Goal: Task Accomplishment & Management: Use online tool/utility

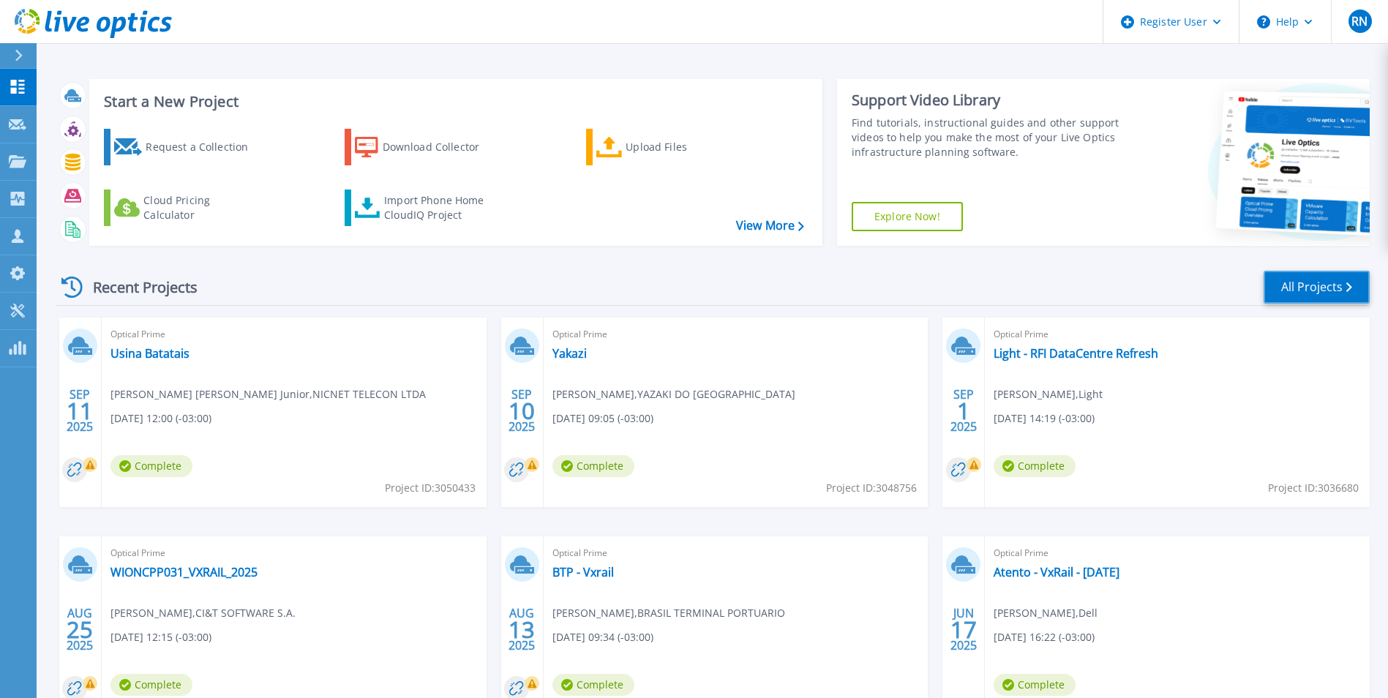
click at [1311, 286] on link "All Projects" at bounding box center [1317, 287] width 106 height 33
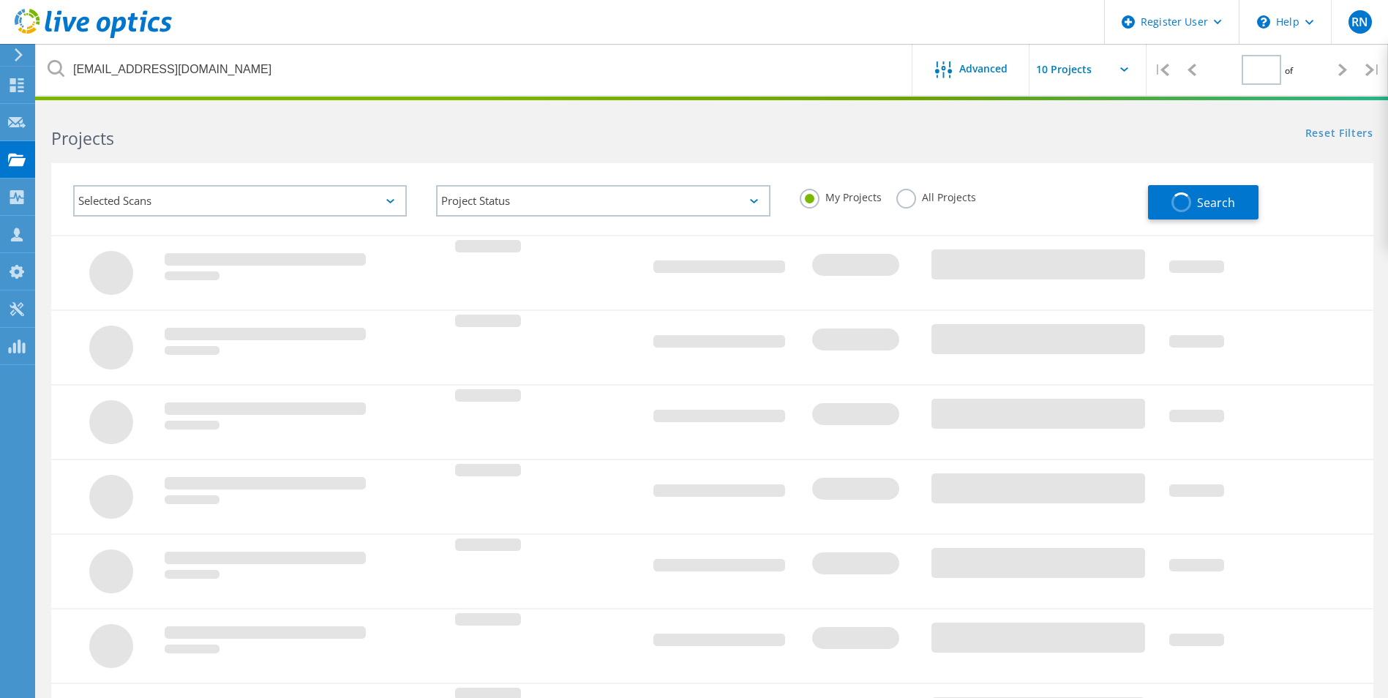
type input "1"
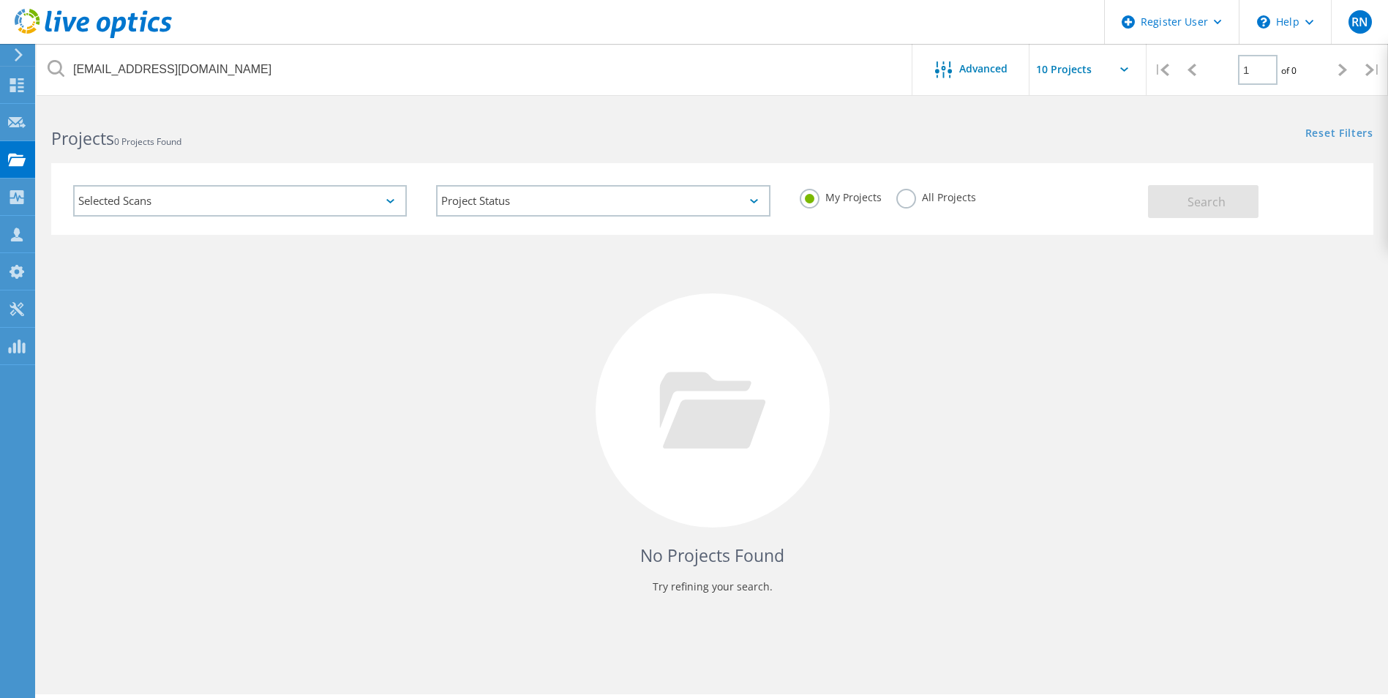
click at [938, 195] on label "All Projects" at bounding box center [936, 196] width 80 height 14
click at [0, 0] on input "All Projects" at bounding box center [0, 0] width 0 height 0
click at [1232, 200] on button "Search" at bounding box center [1203, 201] width 110 height 33
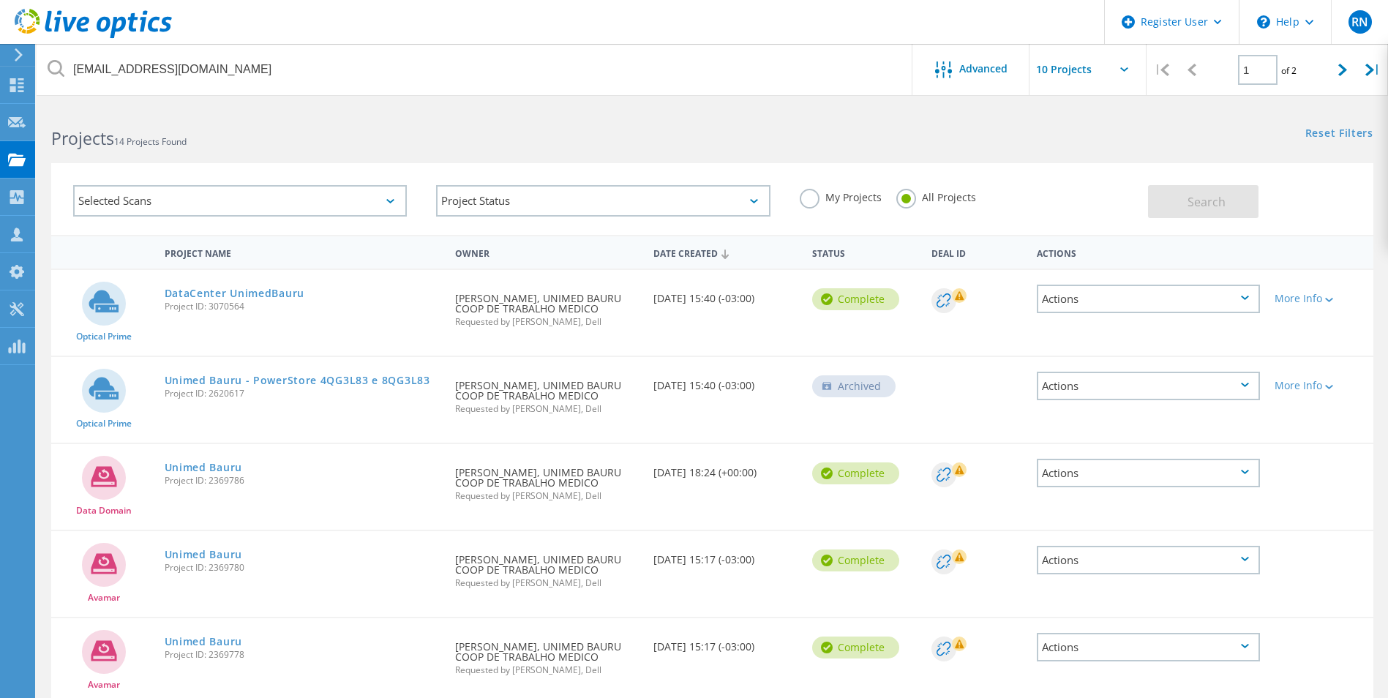
click at [1243, 297] on icon at bounding box center [1245, 298] width 8 height 4
click at [843, 333] on div "Optical Prime DataCenter UnimedBauru Project ID: 3070564 Requested By Fernando …" at bounding box center [712, 313] width 1322 height 86
click at [241, 289] on link "DataCenter UnimedBauru" at bounding box center [235, 293] width 140 height 10
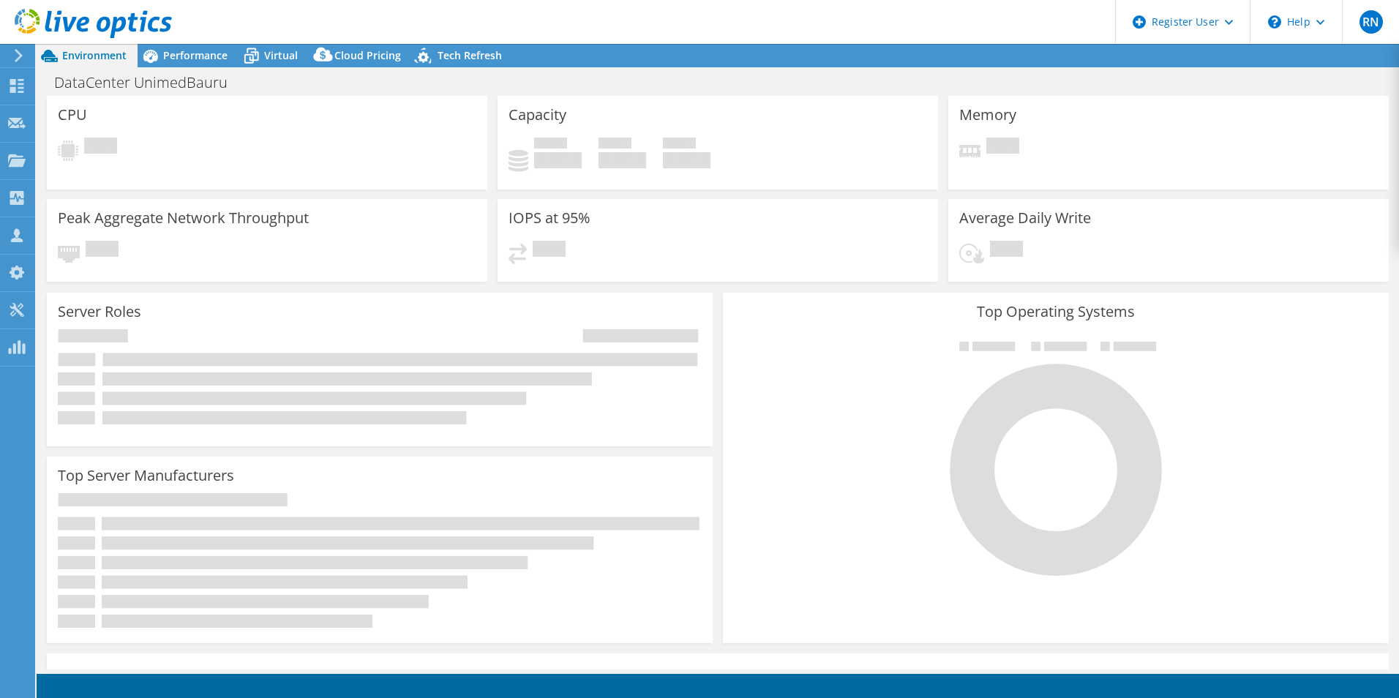
select select "USD"
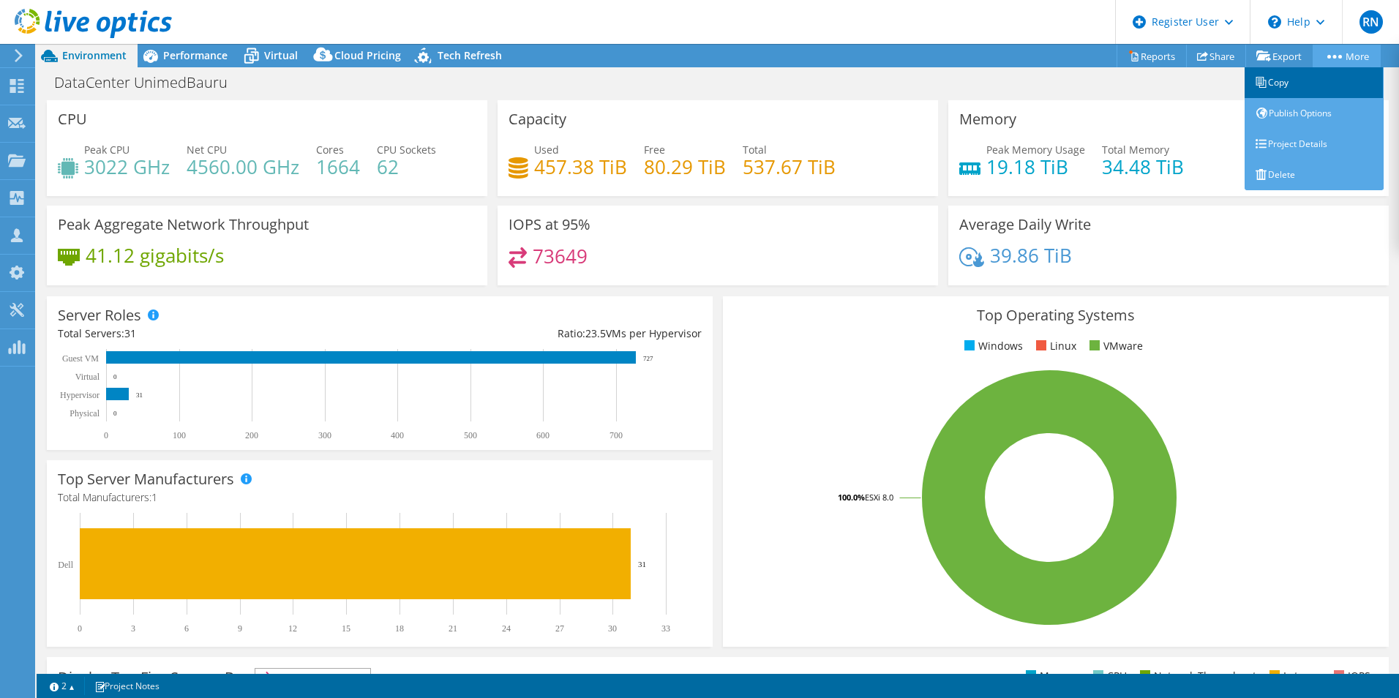
click at [1303, 79] on link "Copy" at bounding box center [1314, 82] width 139 height 31
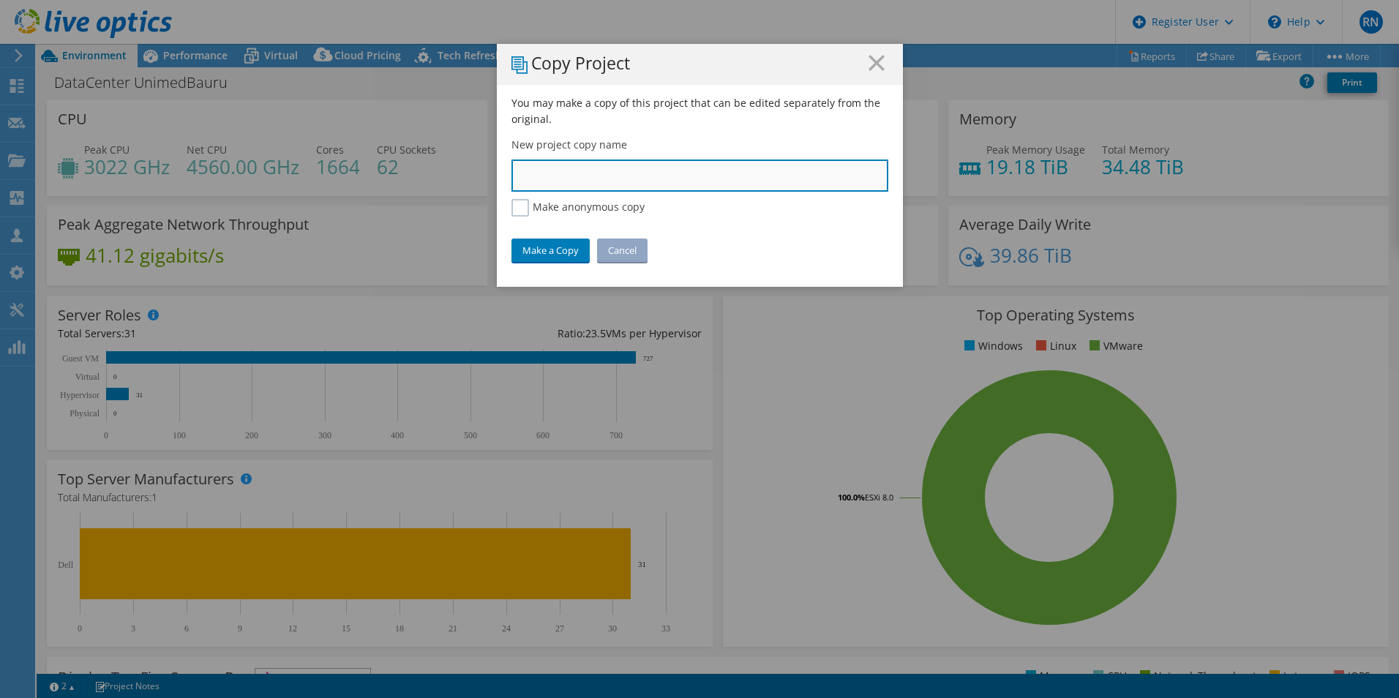
click at [651, 177] on input "text" at bounding box center [699, 176] width 377 height 32
type input "Unimed Bauru - RQL"
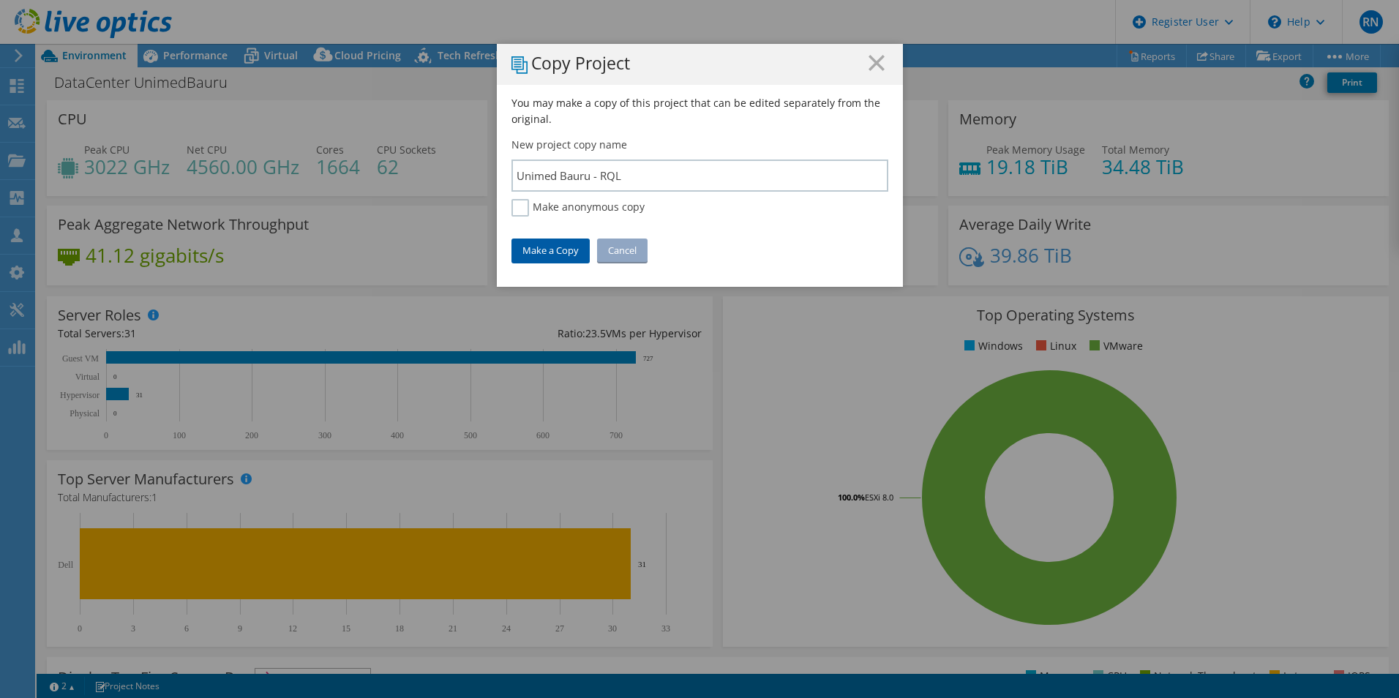
click at [552, 245] on link "Make a Copy" at bounding box center [550, 250] width 78 height 23
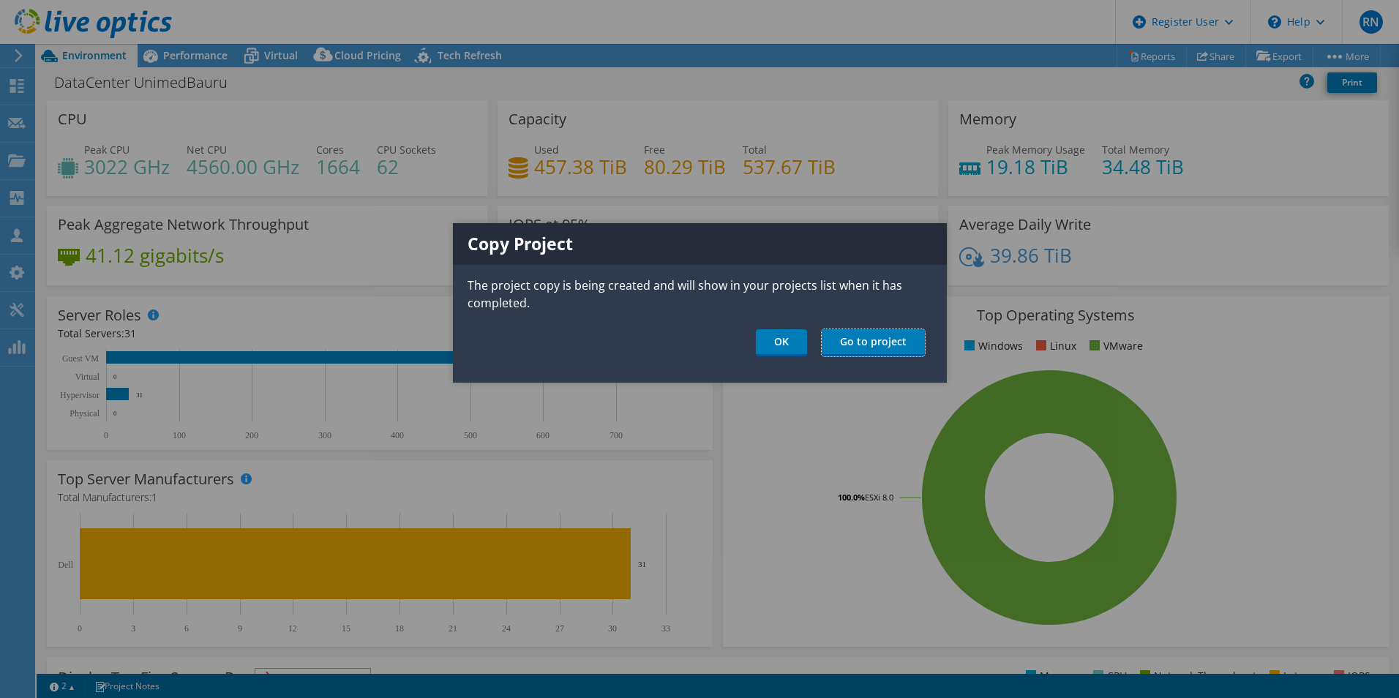
click at [903, 345] on link "Go to project" at bounding box center [873, 342] width 103 height 27
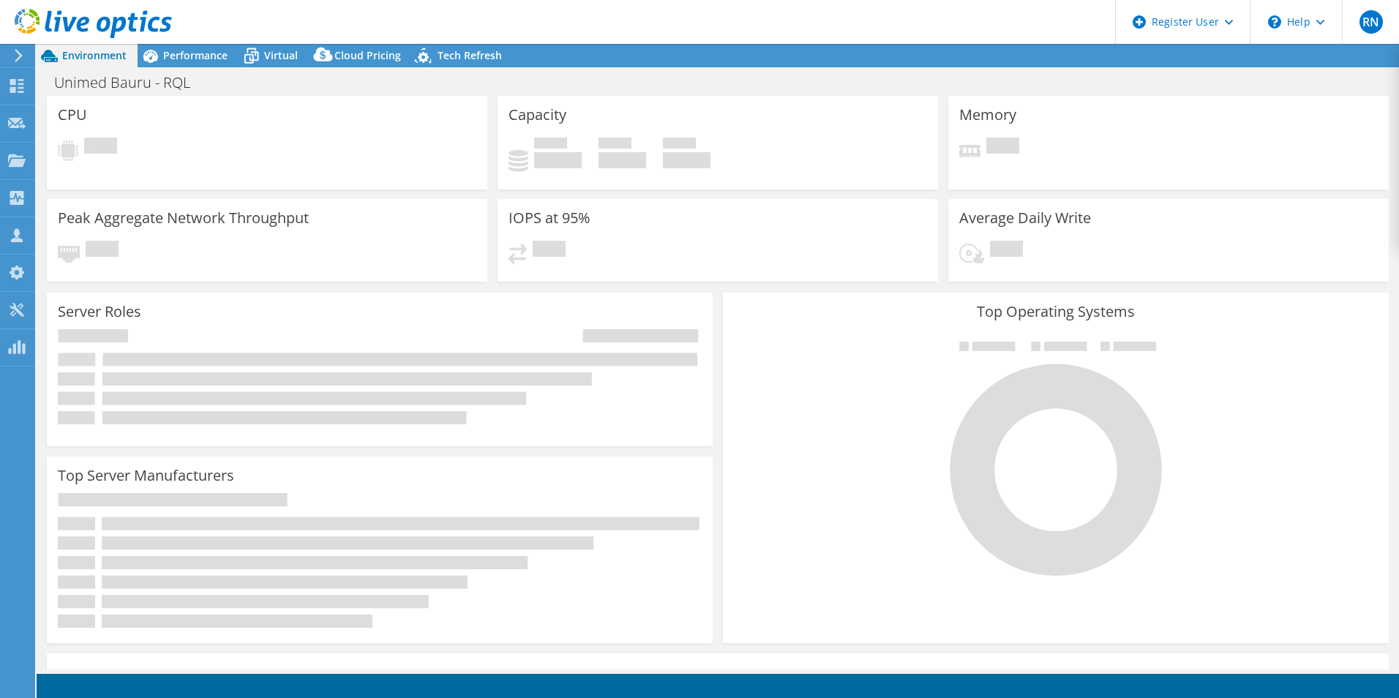
select select "USD"
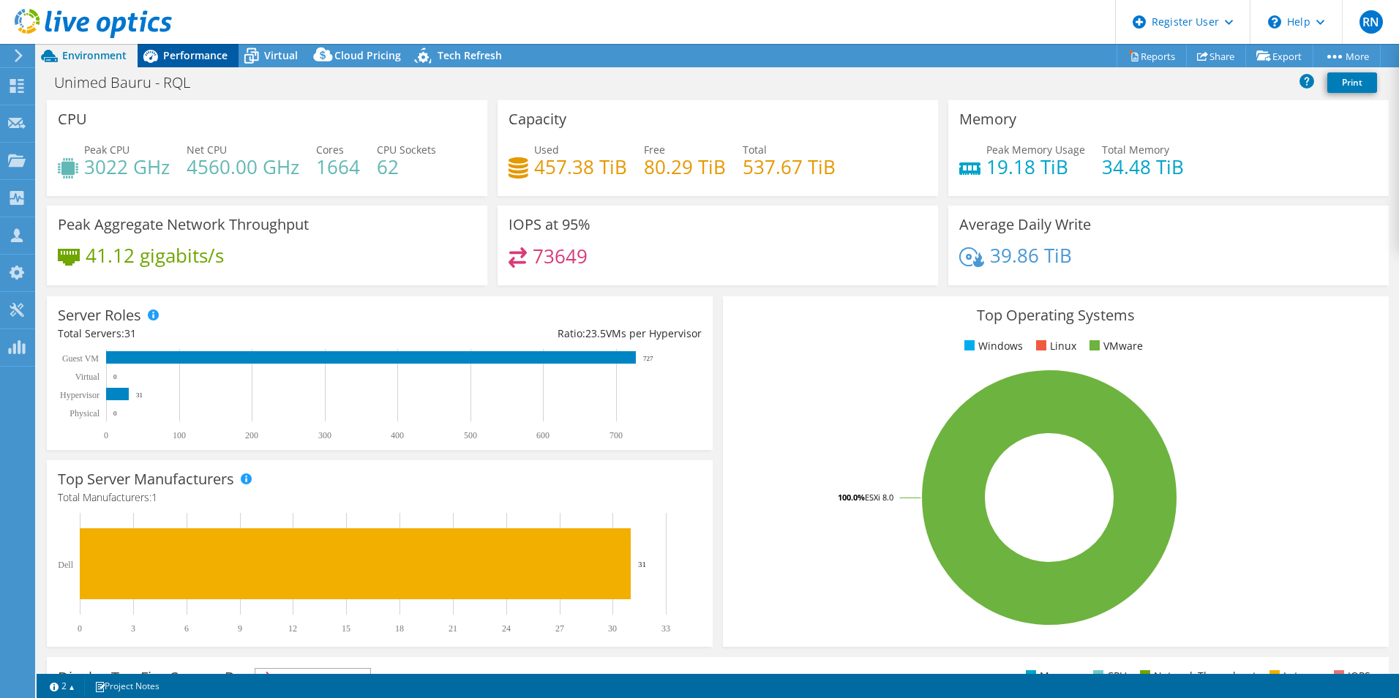
click at [184, 58] on span "Performance" at bounding box center [195, 55] width 64 height 14
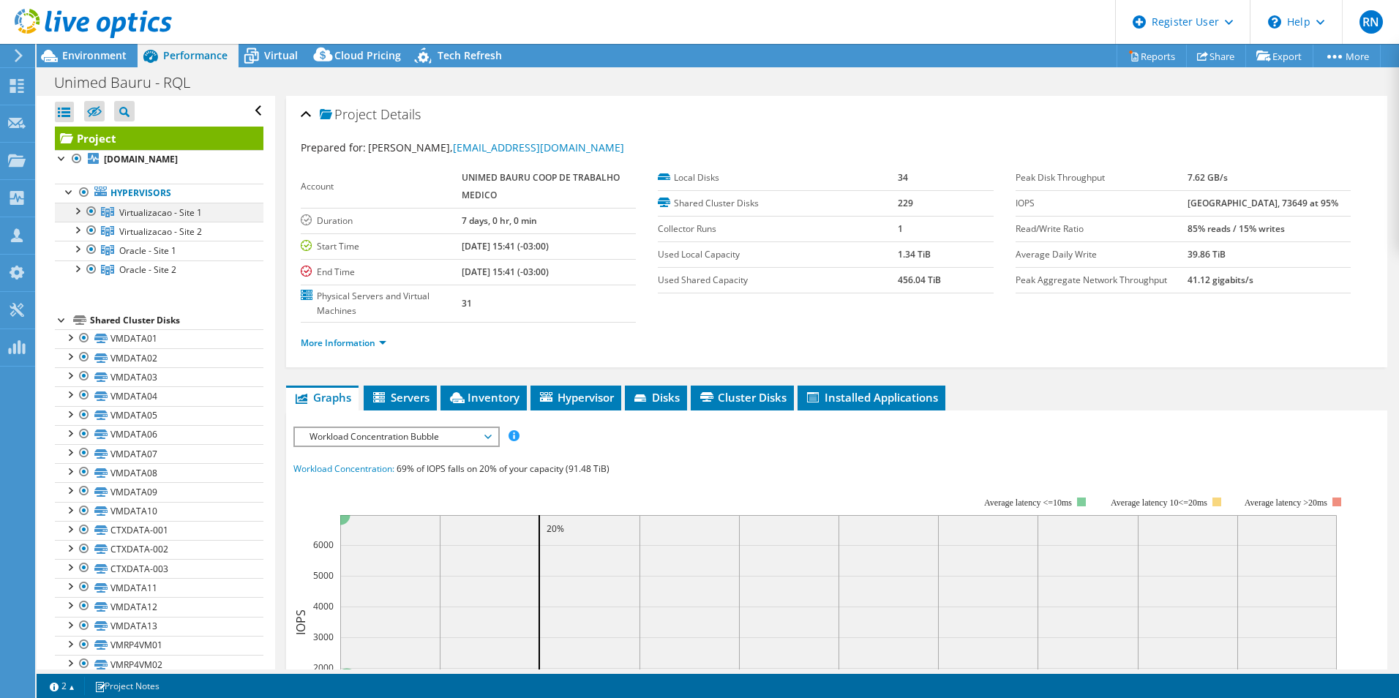
click at [76, 217] on div at bounding box center [77, 210] width 15 height 15
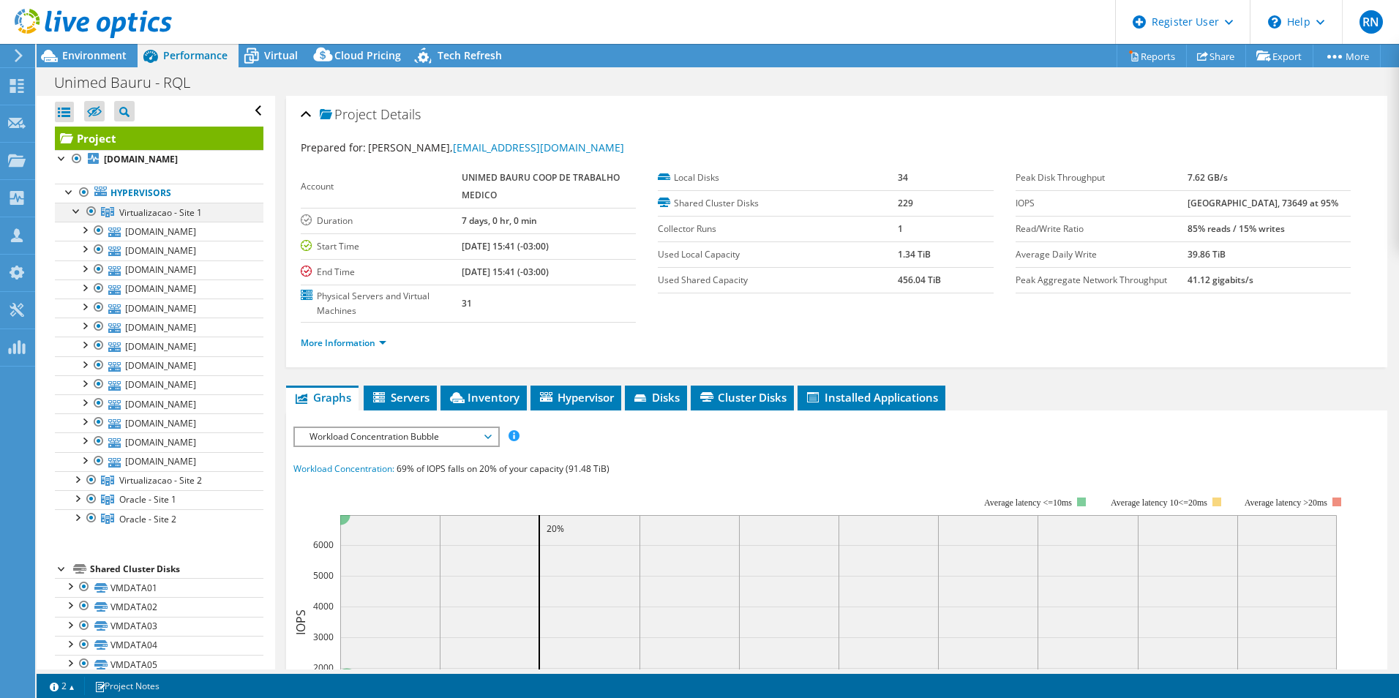
click at [76, 217] on div at bounding box center [77, 210] width 15 height 15
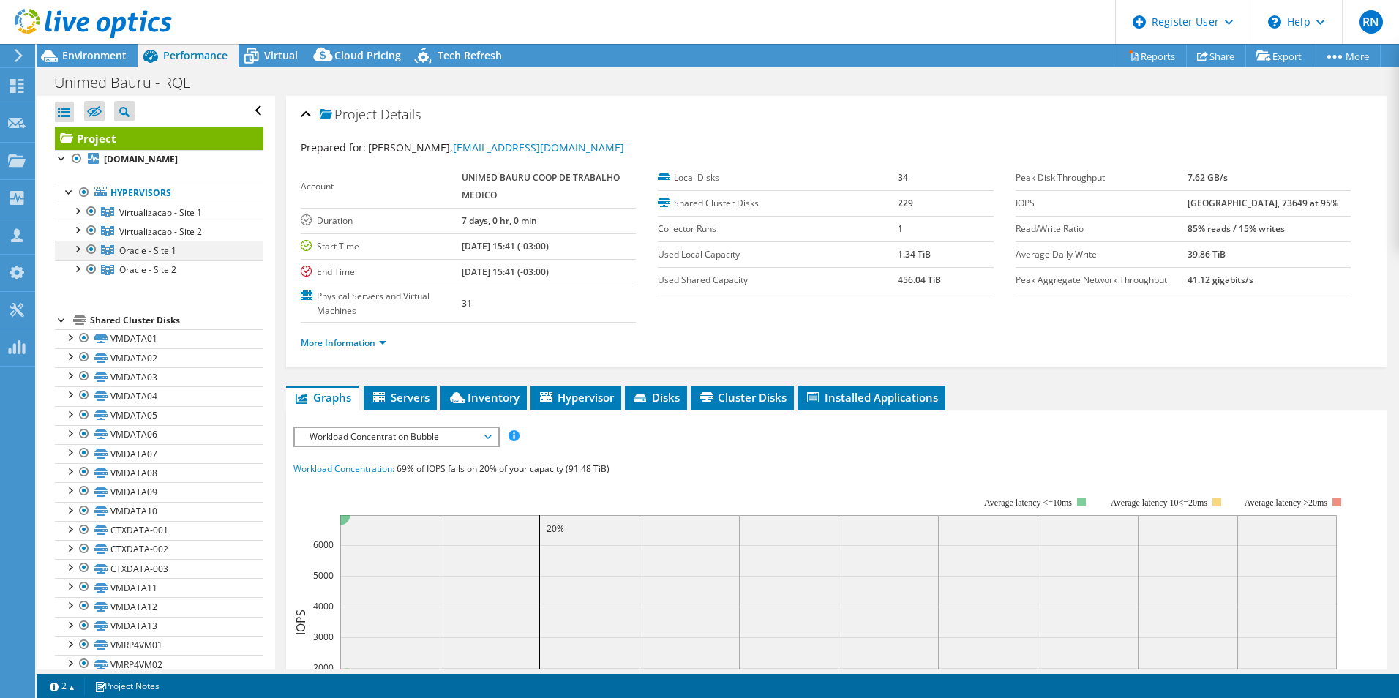
click at [77, 255] on div at bounding box center [77, 248] width 15 height 15
click at [78, 275] on div at bounding box center [77, 267] width 15 height 15
click at [92, 258] on div at bounding box center [91, 250] width 15 height 18
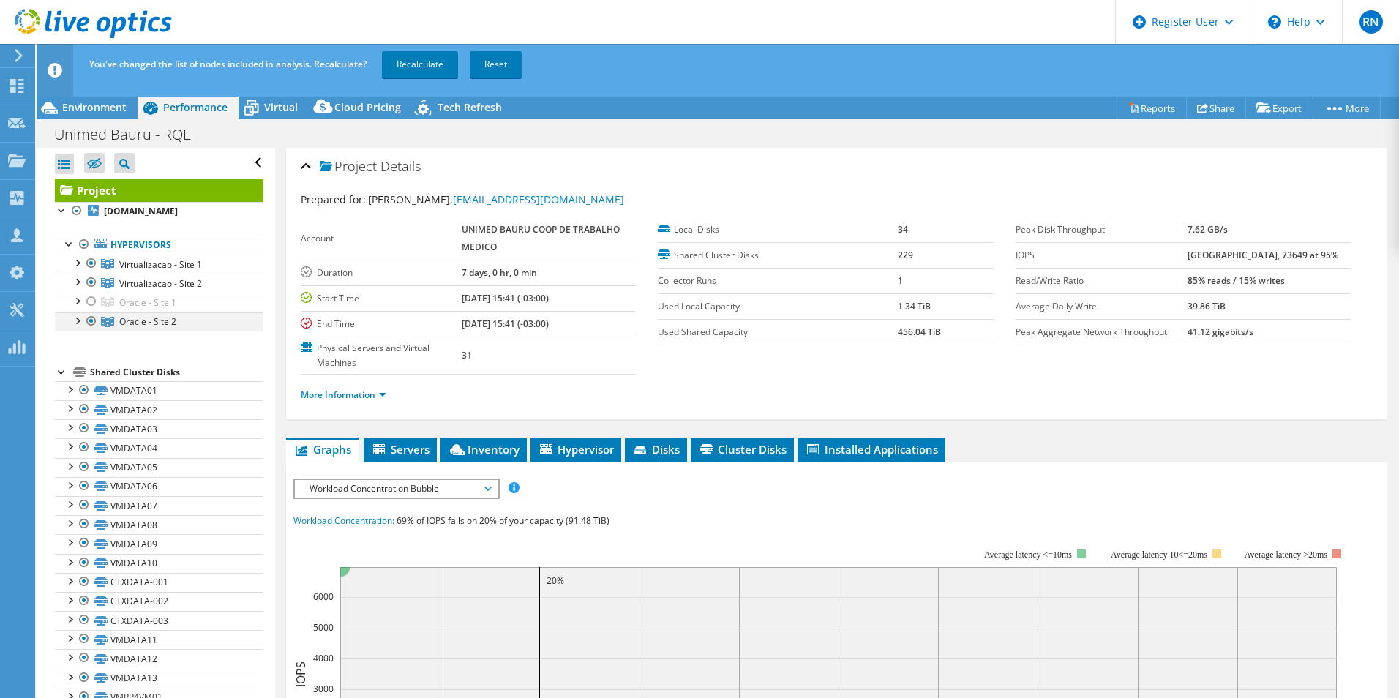
click at [91, 330] on div at bounding box center [91, 321] width 15 height 18
click at [420, 67] on link "Recalculate" at bounding box center [420, 64] width 76 height 26
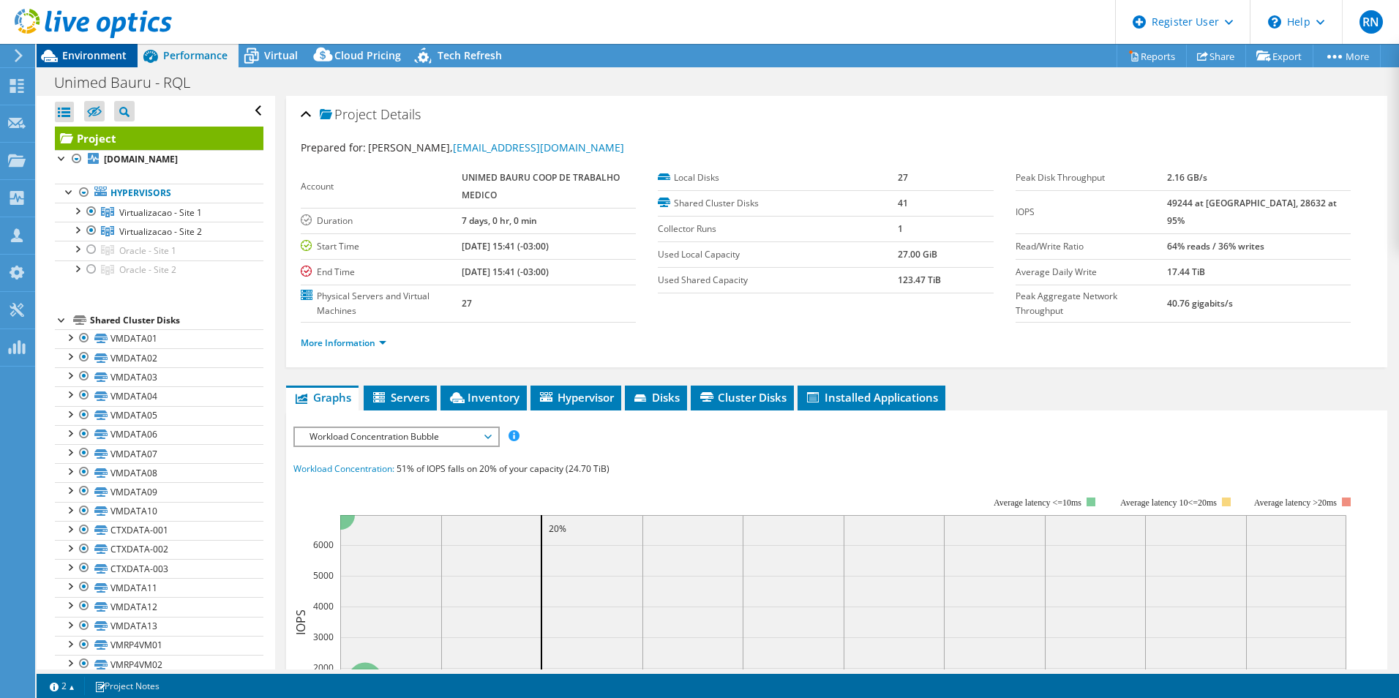
click at [61, 53] on icon at bounding box center [50, 56] width 26 height 26
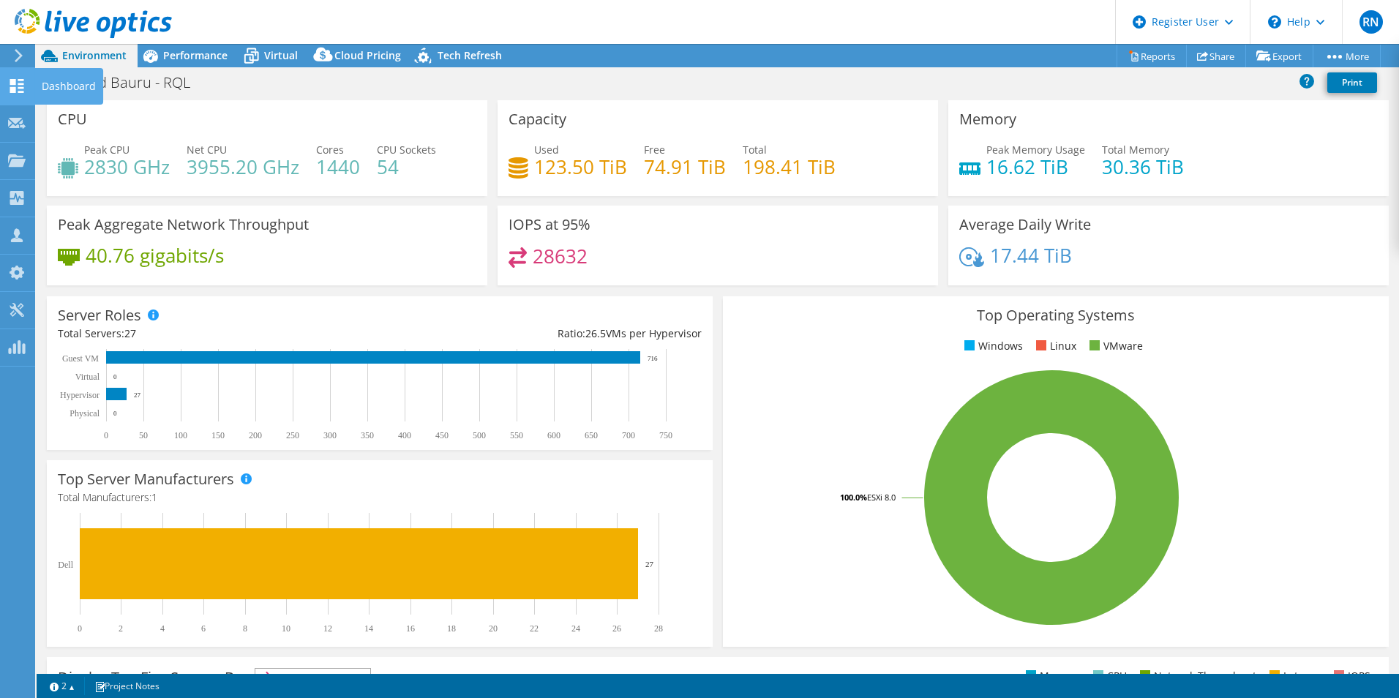
click at [50, 81] on div "Dashboard" at bounding box center [68, 86] width 69 height 37
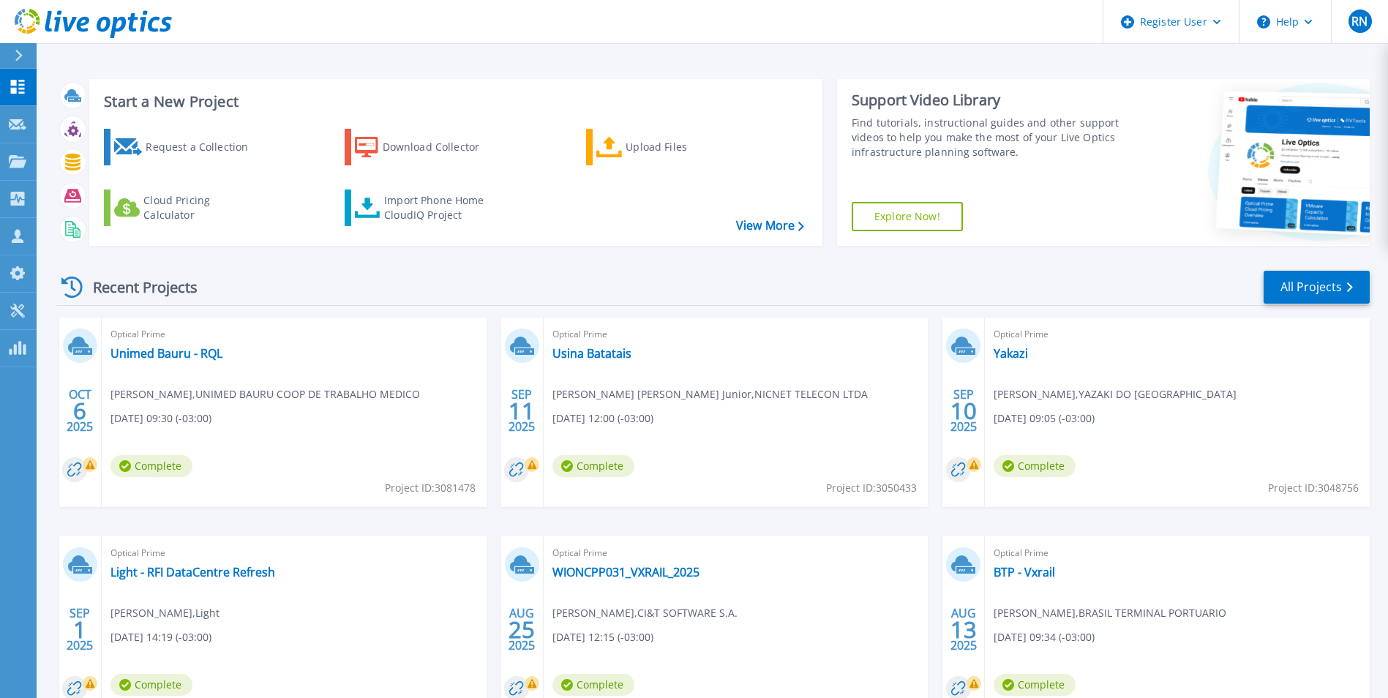
click at [457, 489] on span "Project ID: 3081478" at bounding box center [430, 488] width 91 height 16
copy span "3081478"
click at [448, 492] on span "Project ID: 3081478" at bounding box center [430, 488] width 91 height 16
drag, startPoint x: 438, startPoint y: 491, endPoint x: 451, endPoint y: 491, distance: 13.2
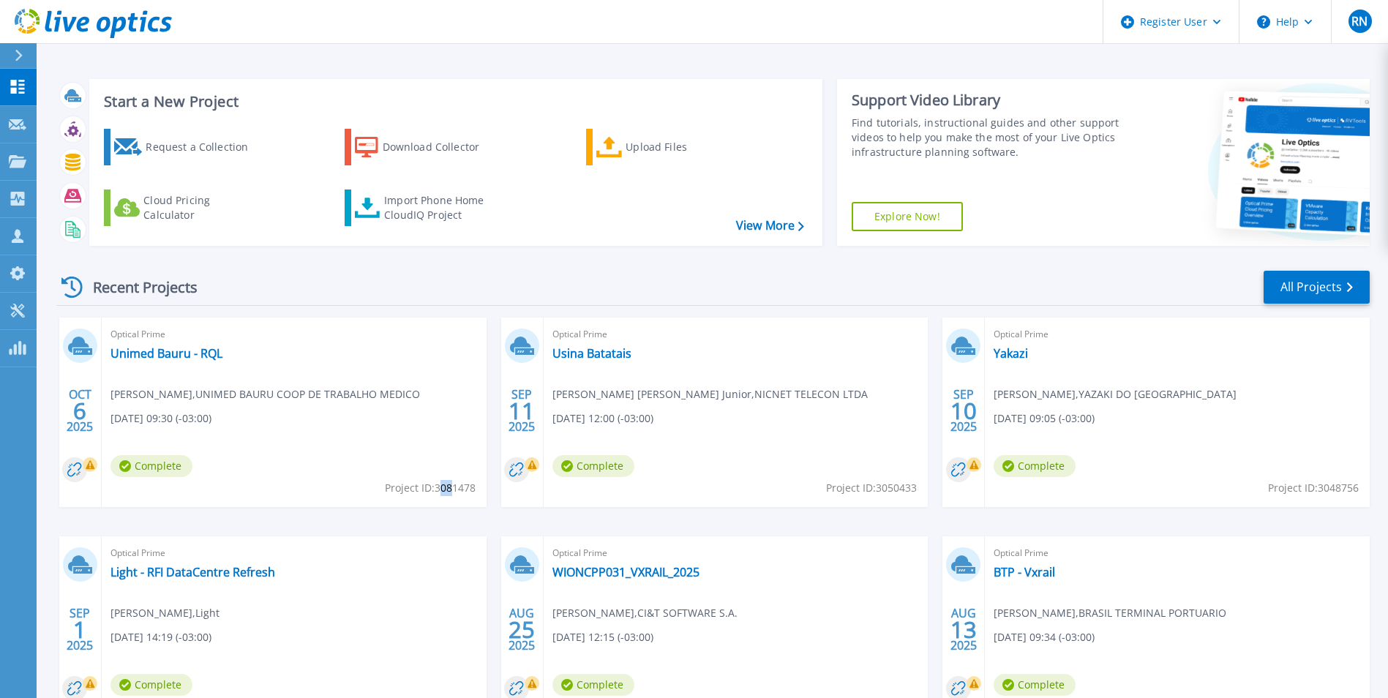
click at [451, 491] on span "Project ID: 3081478" at bounding box center [430, 488] width 91 height 16
drag, startPoint x: 451, startPoint y: 491, endPoint x: 474, endPoint y: 492, distance: 23.5
click at [474, 492] on span "Project ID: 3081478" at bounding box center [430, 488] width 91 height 16
copy span "3081478"
click at [1087, 269] on div "Recent Projects All Projects" at bounding box center [712, 287] width 1313 height 37
